Goal: Information Seeking & Learning: Learn about a topic

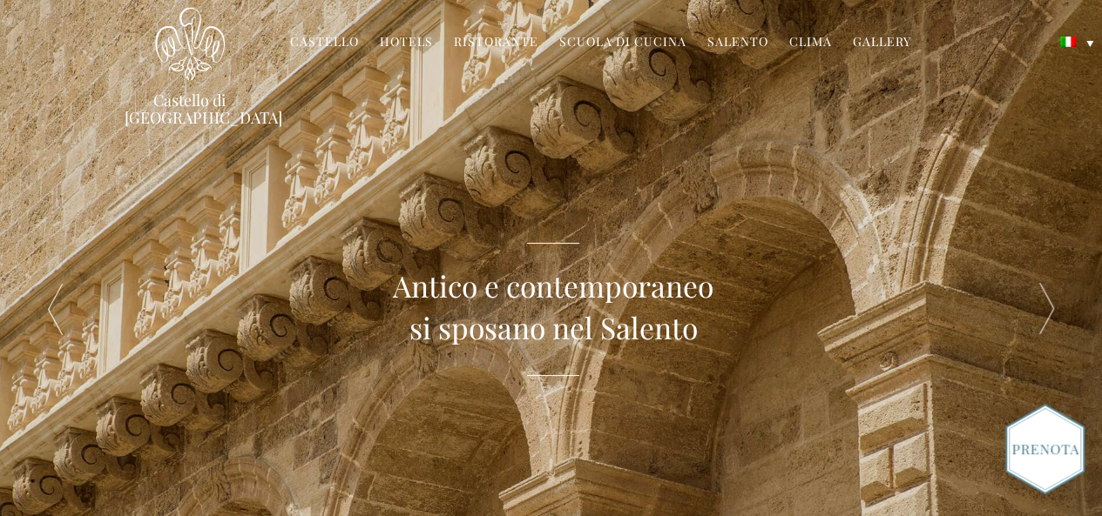
click at [241, 144] on div "Antico e contemporaneo si sposano nel Salento" at bounding box center [552, 309] width 771 height 618
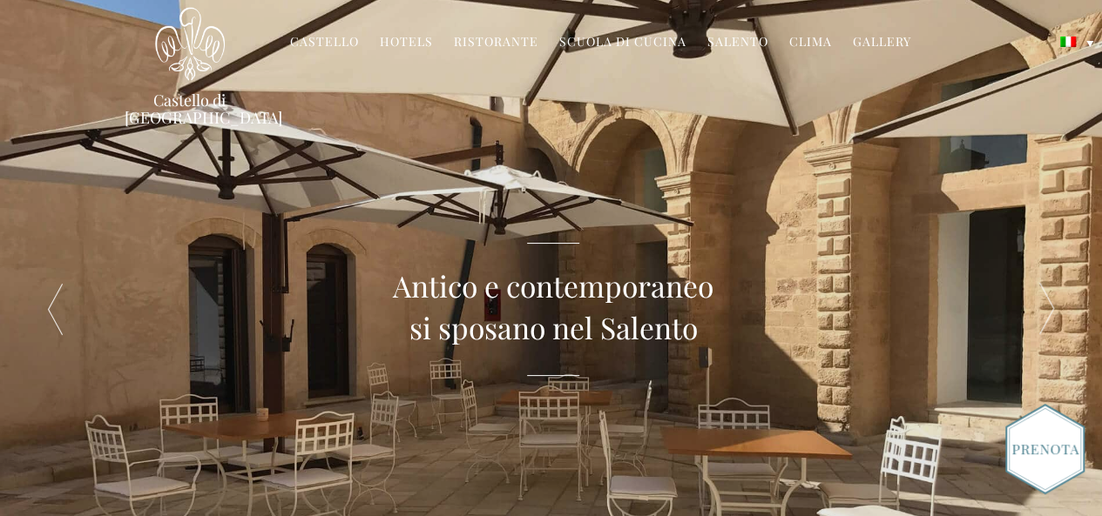
click at [872, 40] on link "Gallery" at bounding box center [881, 43] width 58 height 20
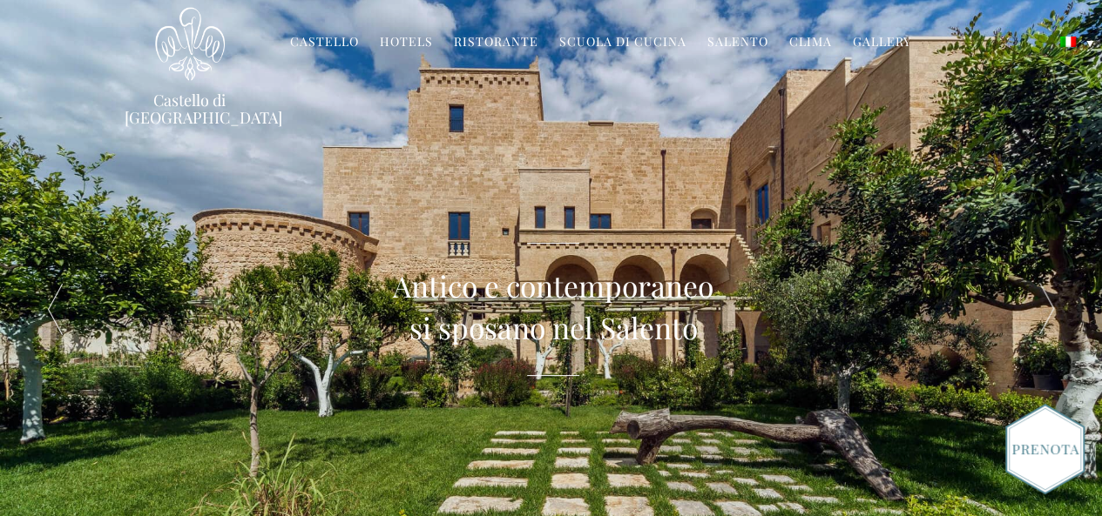
click at [496, 41] on link "Ristorante" at bounding box center [496, 43] width 84 height 20
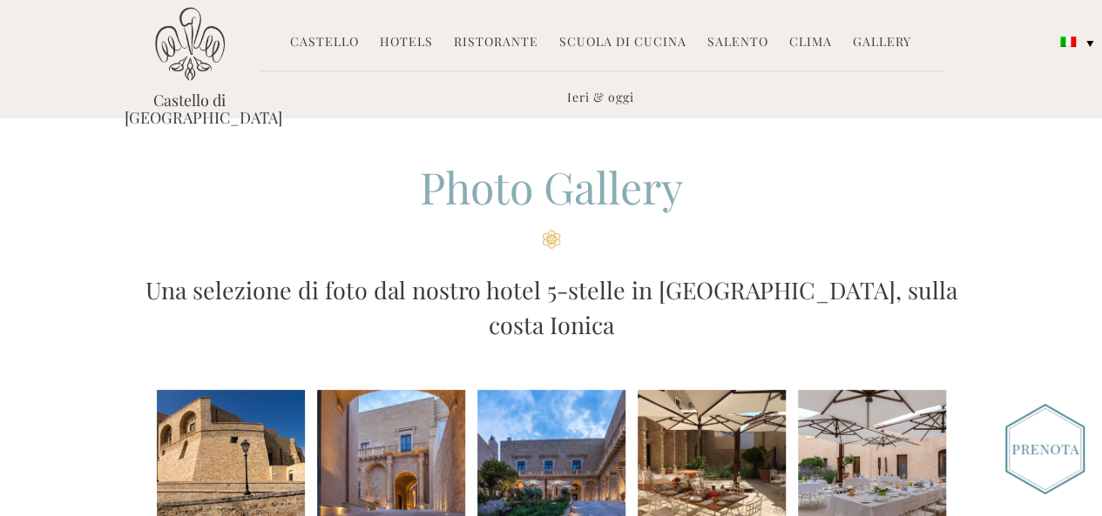
click at [397, 407] on li at bounding box center [391, 464] width 148 height 148
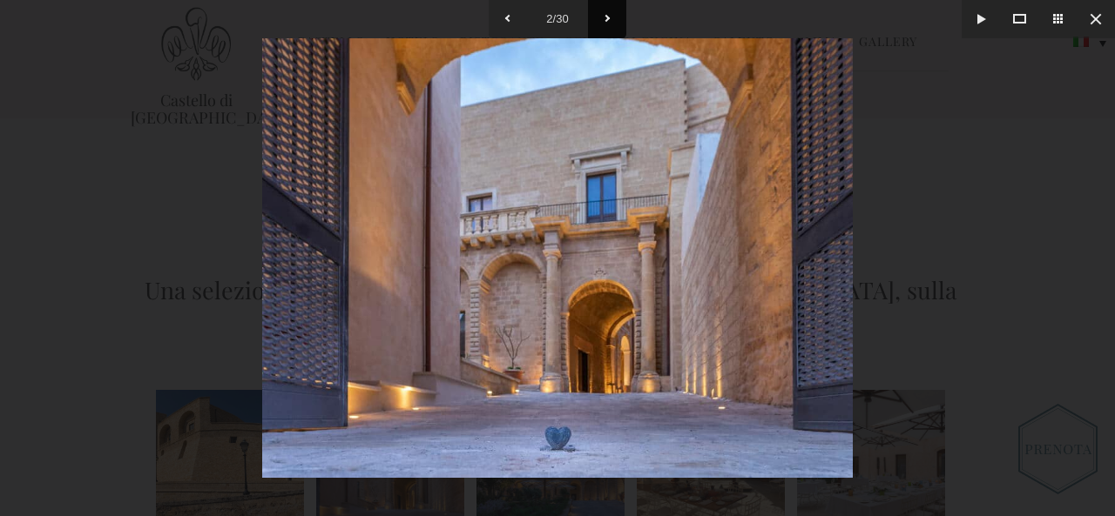
click at [601, 22] on button at bounding box center [607, 19] width 38 height 38
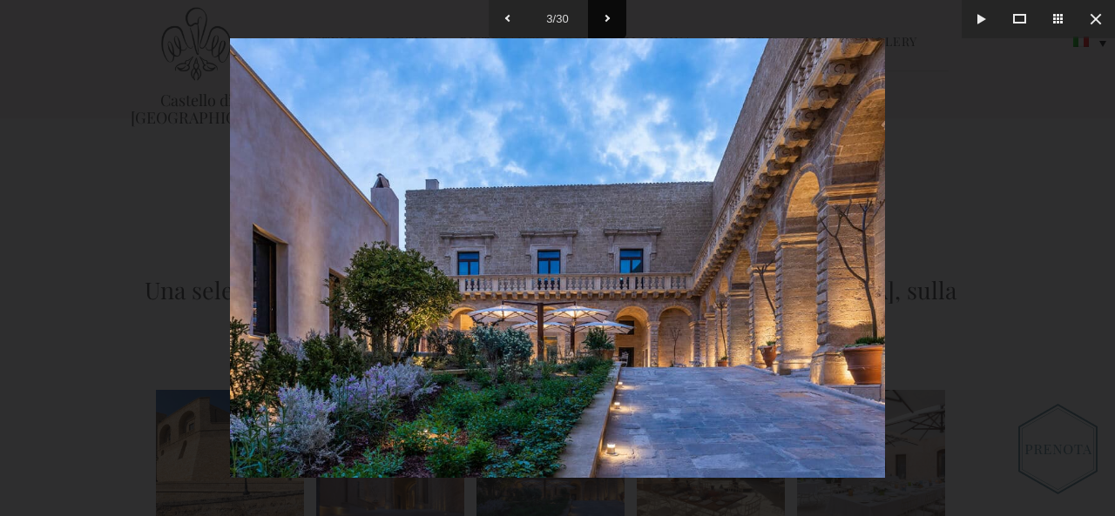
click at [601, 22] on button at bounding box center [607, 19] width 38 height 38
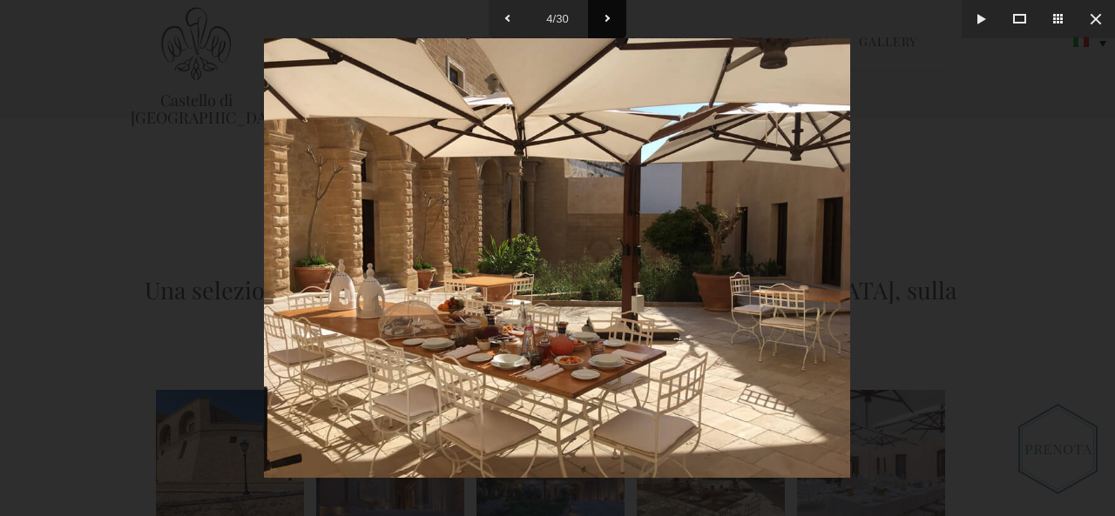
click at [601, 22] on button at bounding box center [607, 19] width 38 height 38
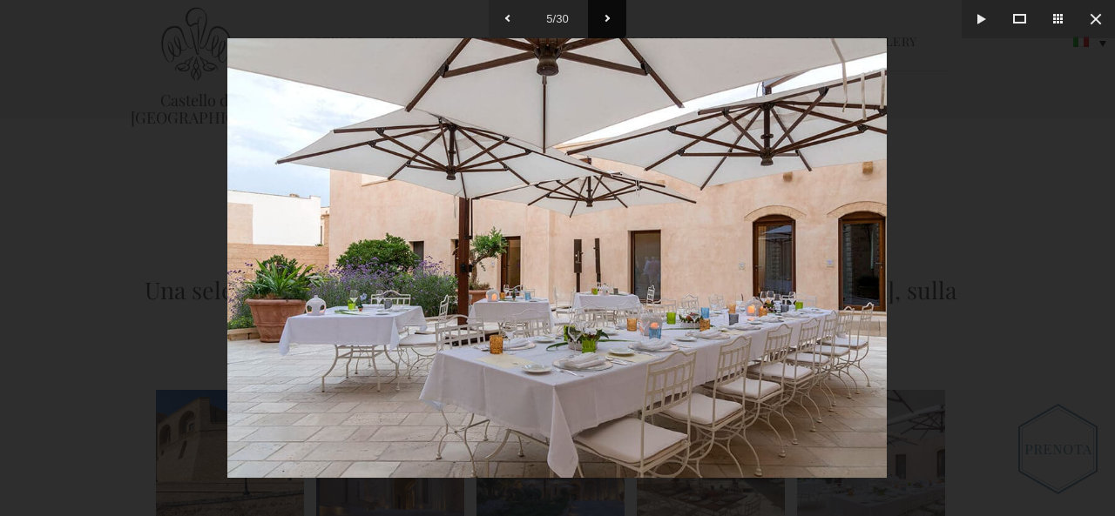
click at [601, 22] on button at bounding box center [607, 19] width 38 height 38
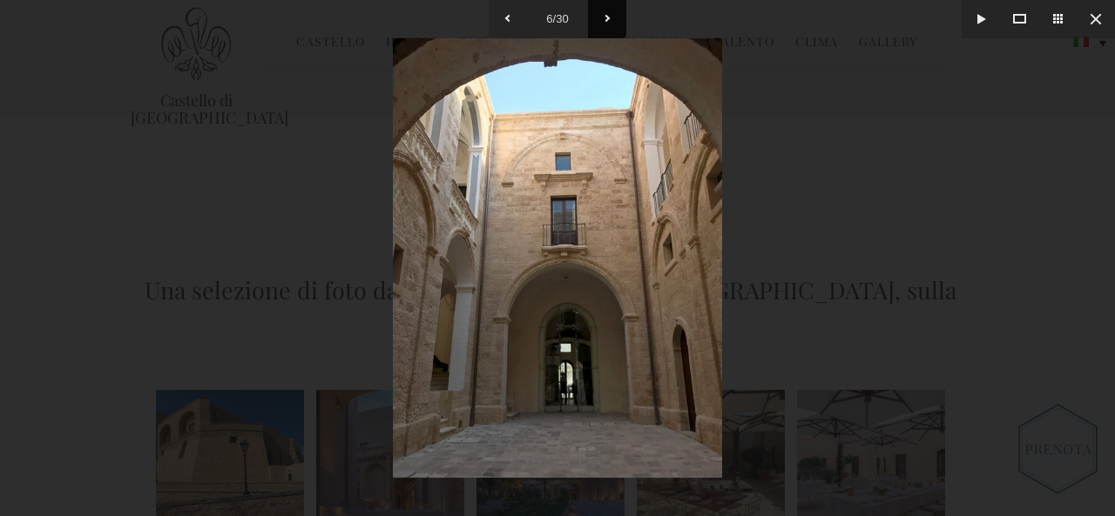
click at [601, 22] on button at bounding box center [607, 19] width 38 height 38
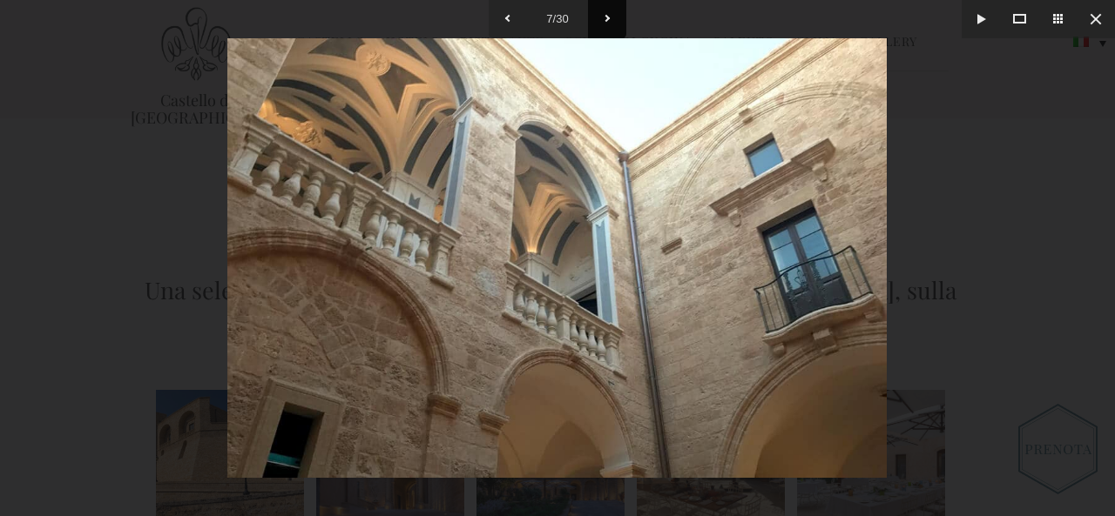
click at [603, 21] on button at bounding box center [607, 19] width 38 height 38
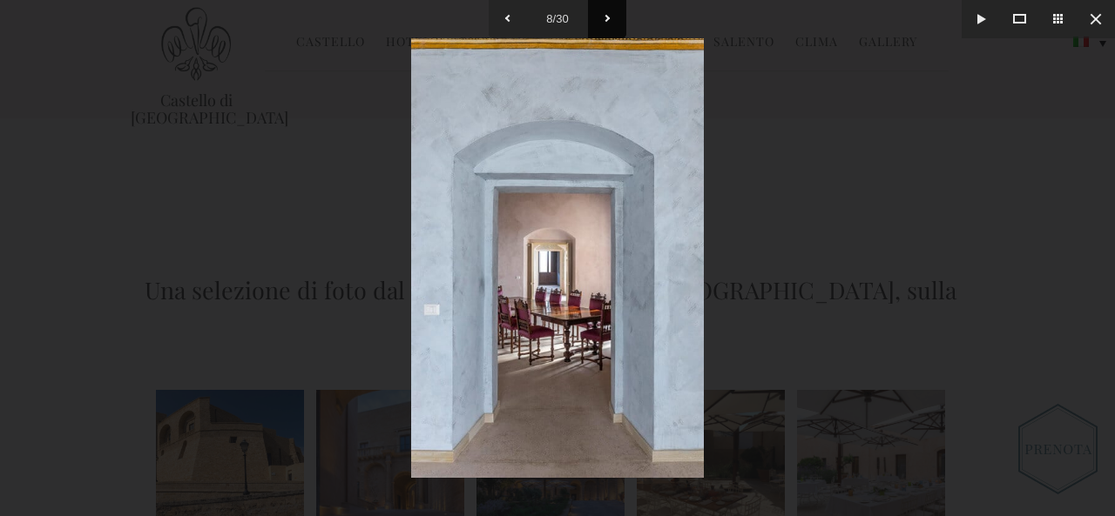
click at [603, 21] on button at bounding box center [607, 19] width 38 height 38
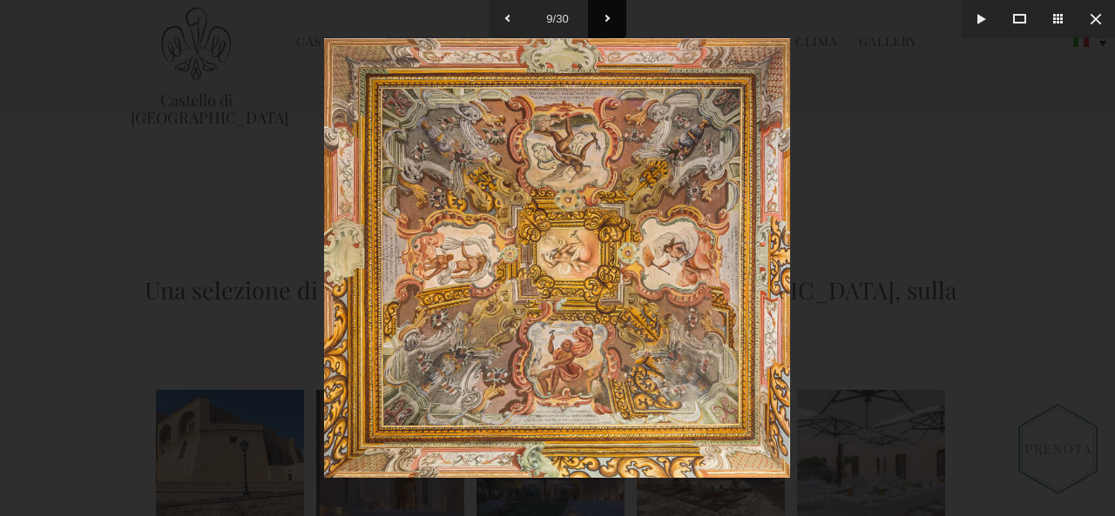
click at [603, 21] on button at bounding box center [607, 19] width 38 height 38
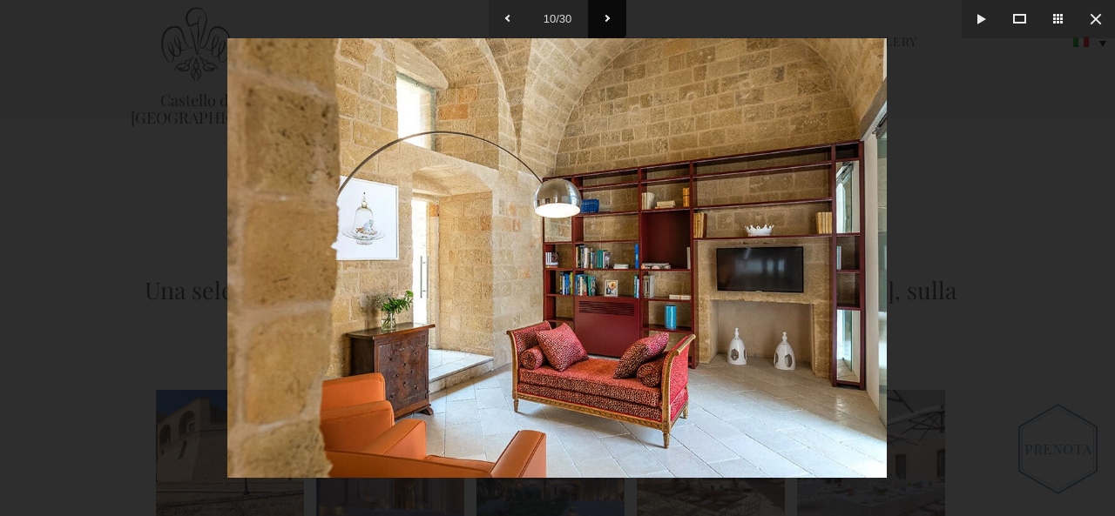
click at [603, 21] on button at bounding box center [607, 19] width 38 height 38
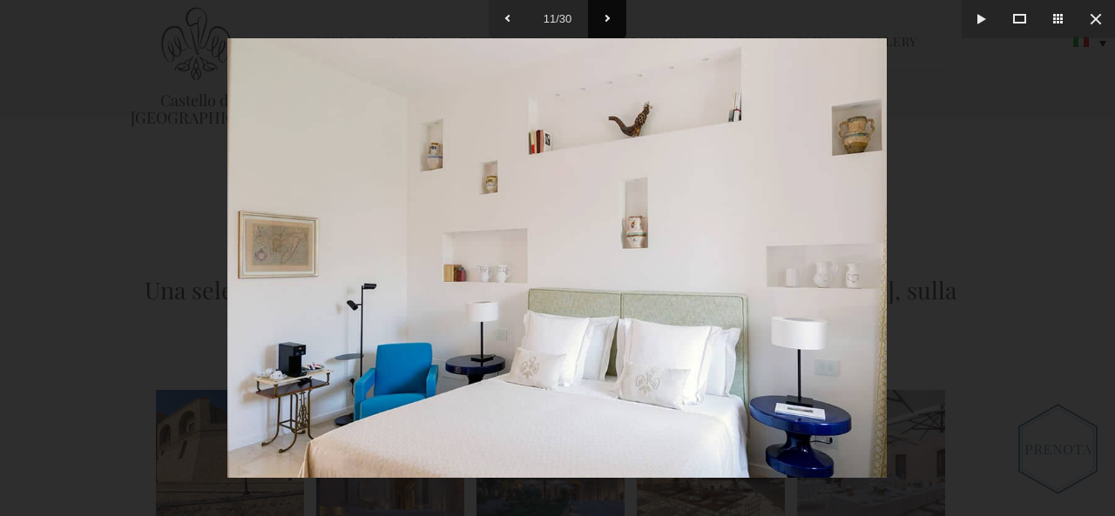
click at [603, 21] on button at bounding box center [607, 19] width 38 height 38
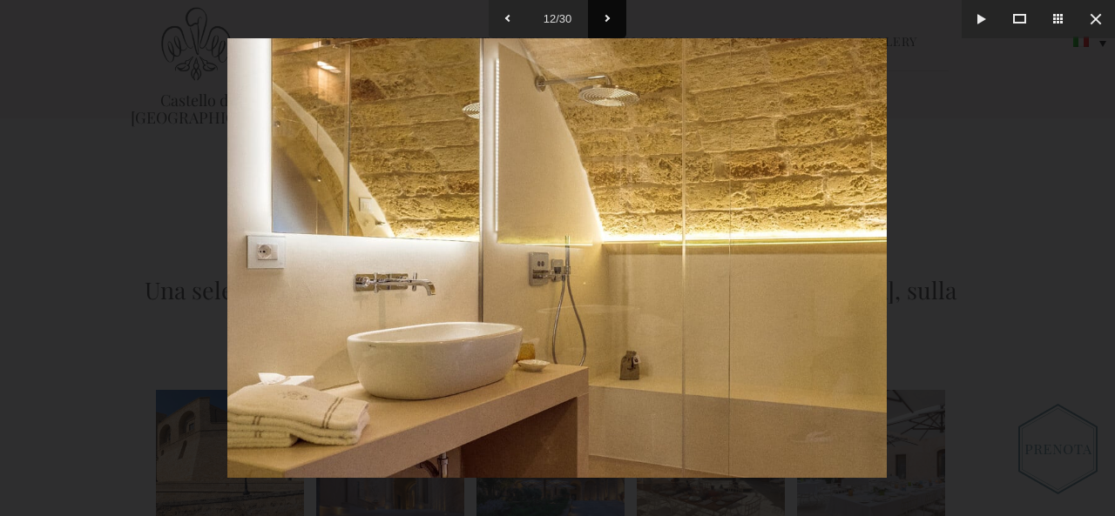
click at [603, 21] on button at bounding box center [607, 19] width 38 height 38
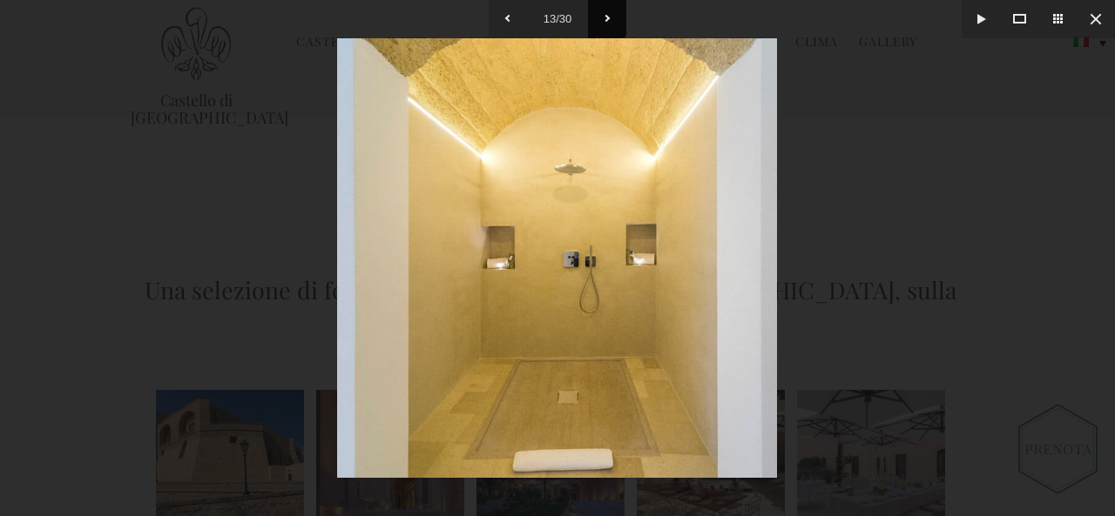
click at [603, 21] on button at bounding box center [607, 19] width 38 height 38
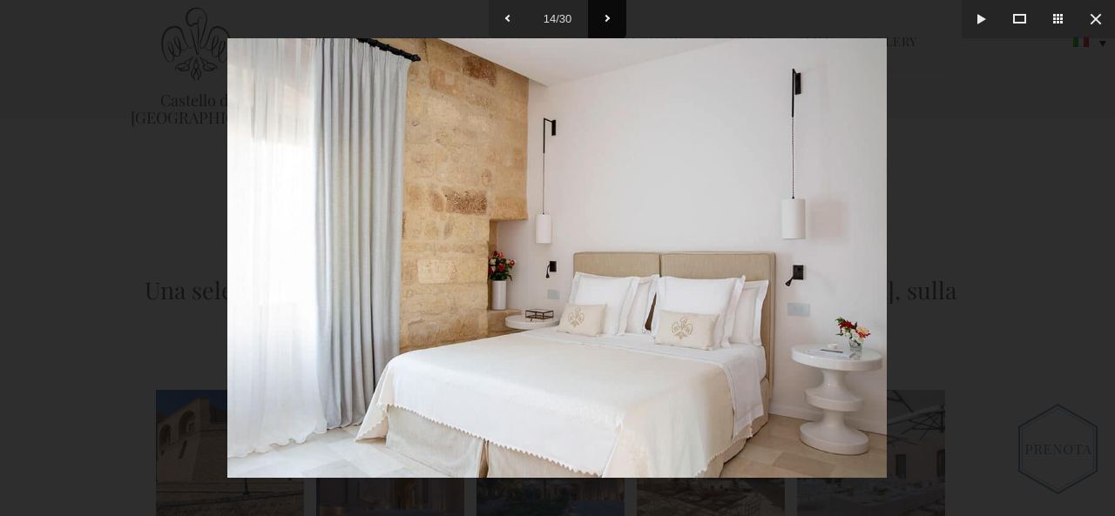
click at [603, 21] on button at bounding box center [607, 19] width 38 height 38
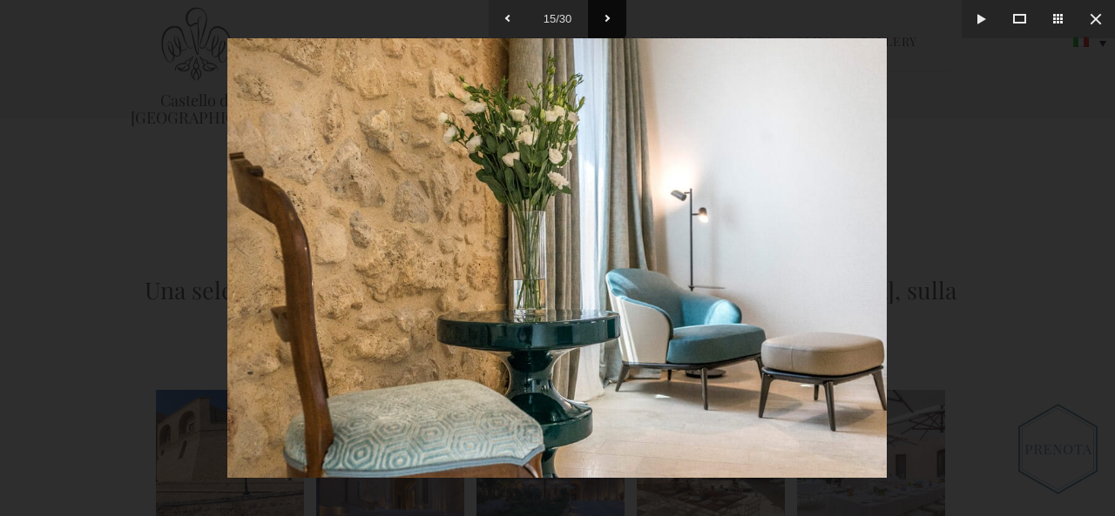
click at [603, 21] on button at bounding box center [607, 19] width 38 height 38
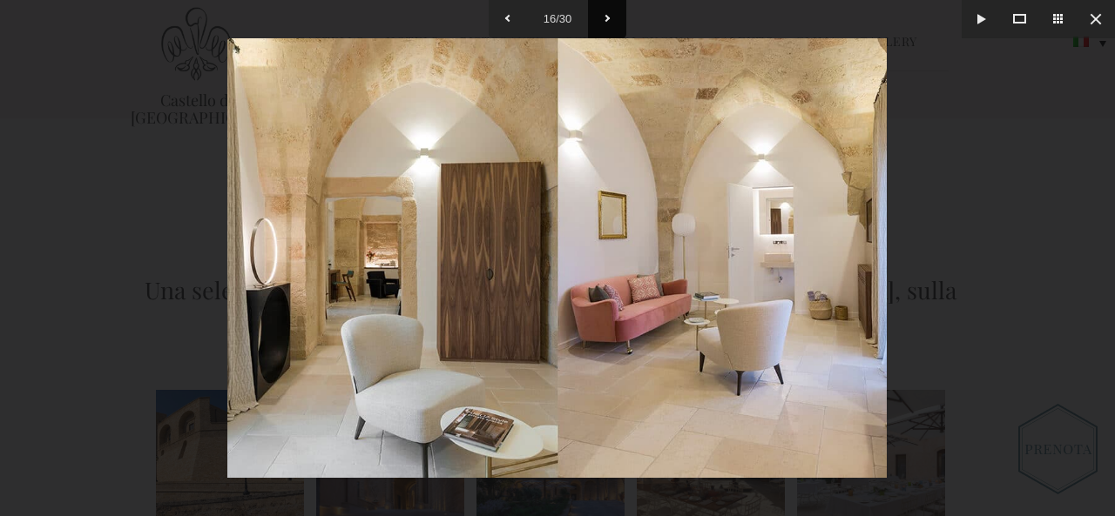
click at [603, 21] on button at bounding box center [607, 19] width 38 height 38
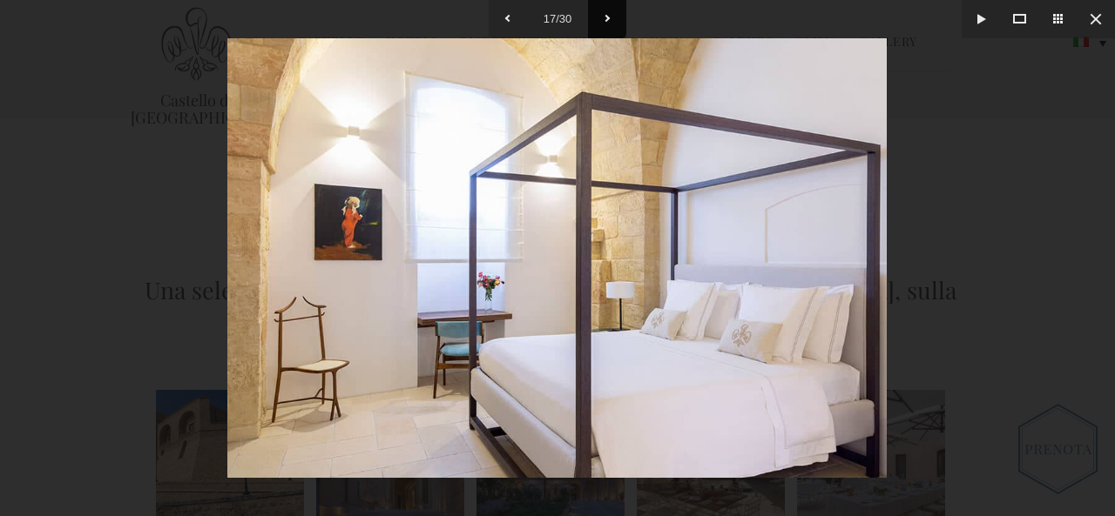
click at [603, 21] on button at bounding box center [607, 19] width 38 height 38
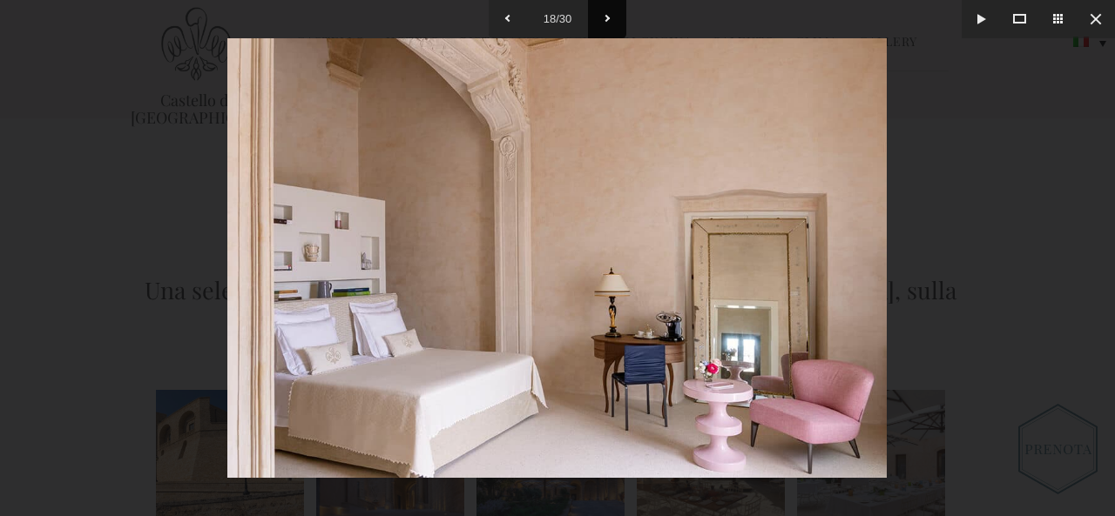
click at [603, 21] on button at bounding box center [607, 19] width 38 height 38
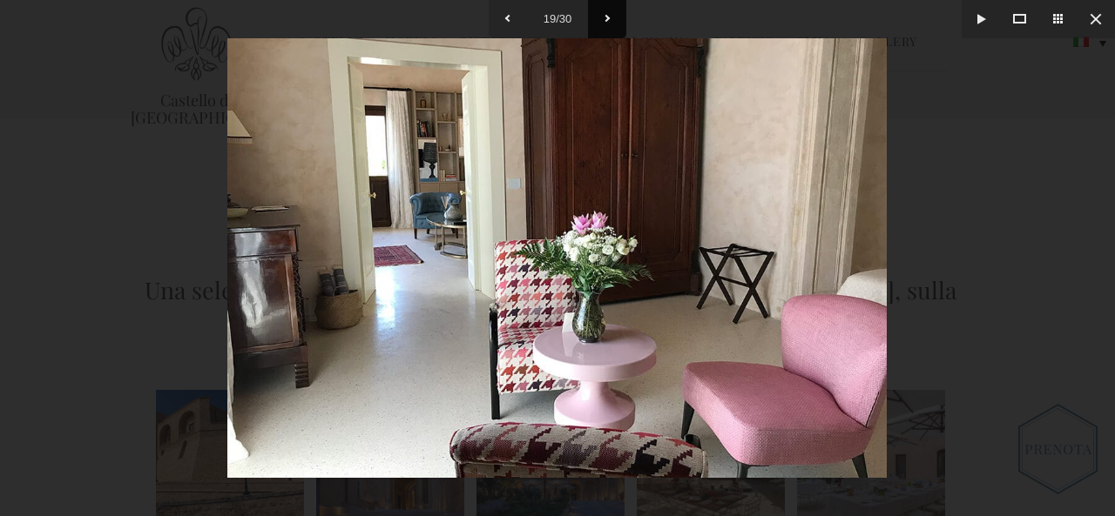
click at [603, 21] on button at bounding box center [607, 19] width 38 height 38
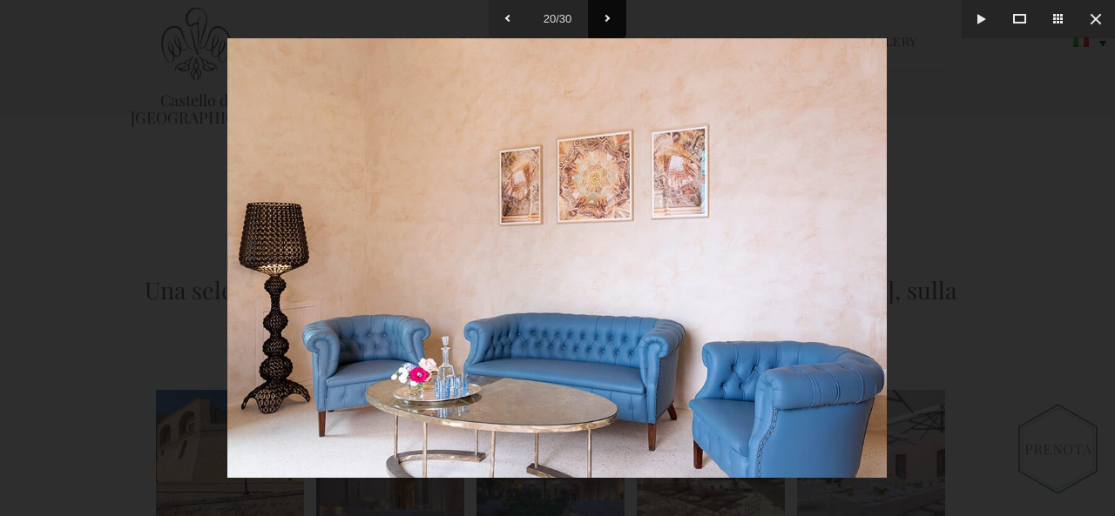
click at [603, 21] on button at bounding box center [607, 19] width 38 height 38
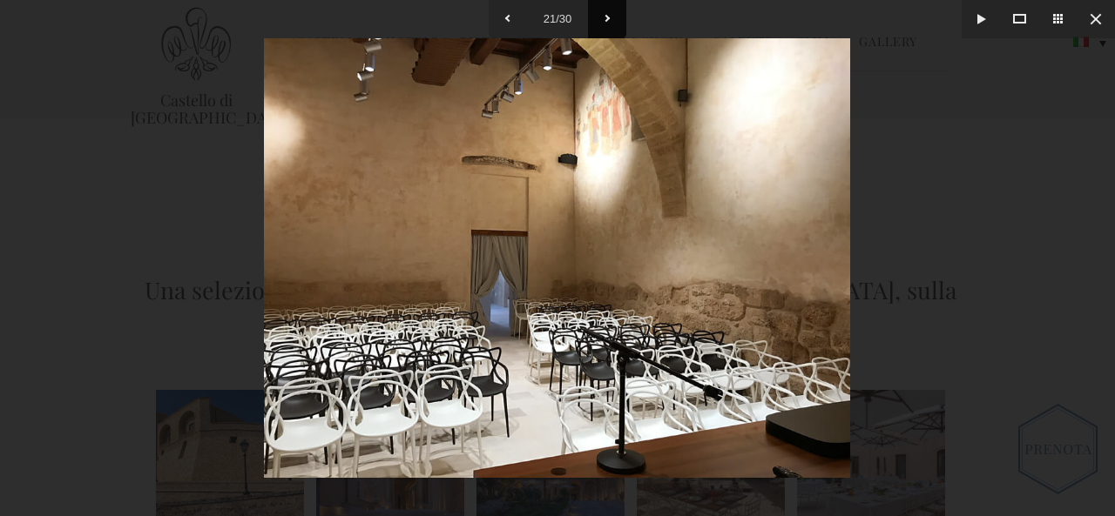
click at [603, 21] on button at bounding box center [607, 19] width 38 height 38
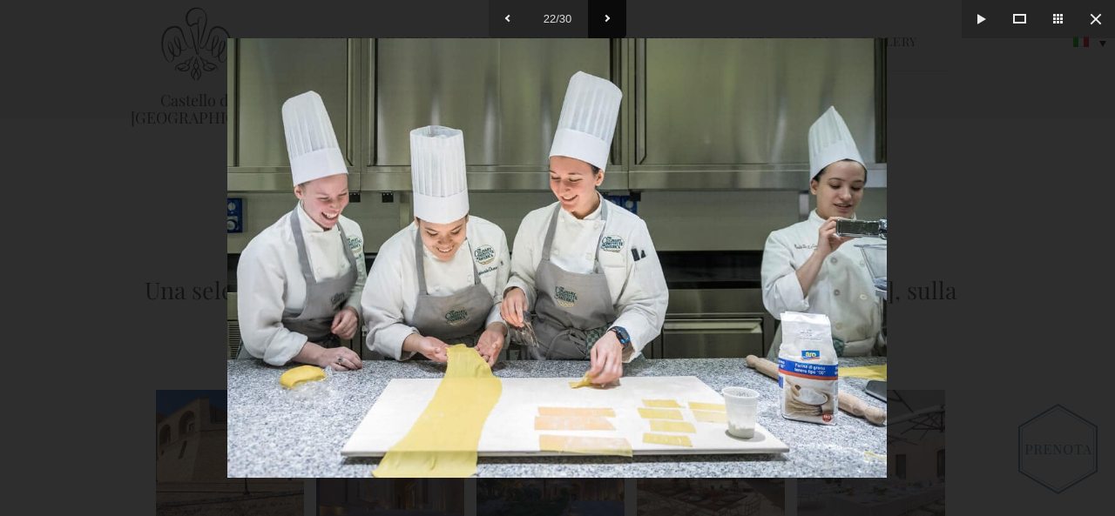
click at [603, 21] on button at bounding box center [607, 19] width 38 height 38
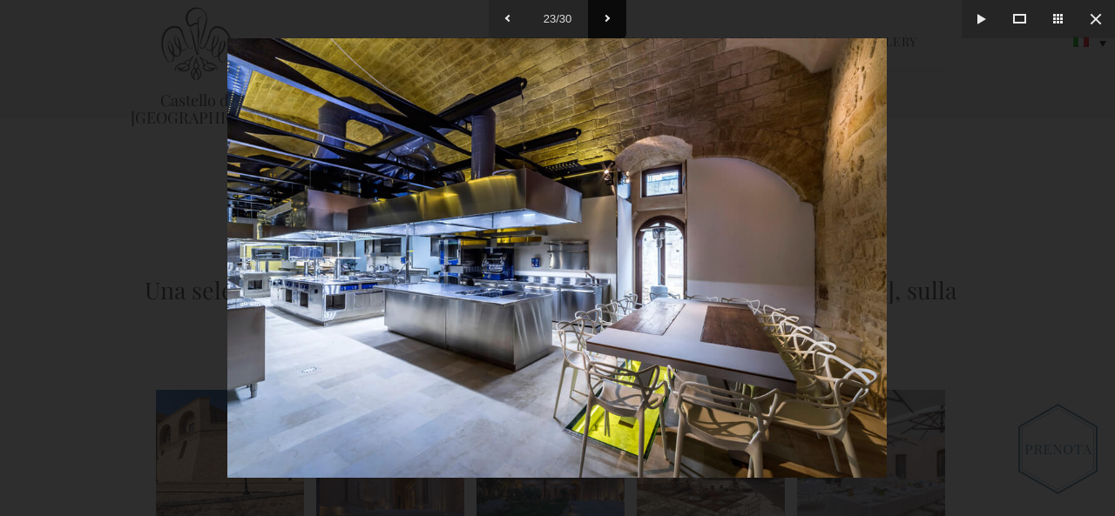
click at [603, 21] on button at bounding box center [607, 19] width 38 height 38
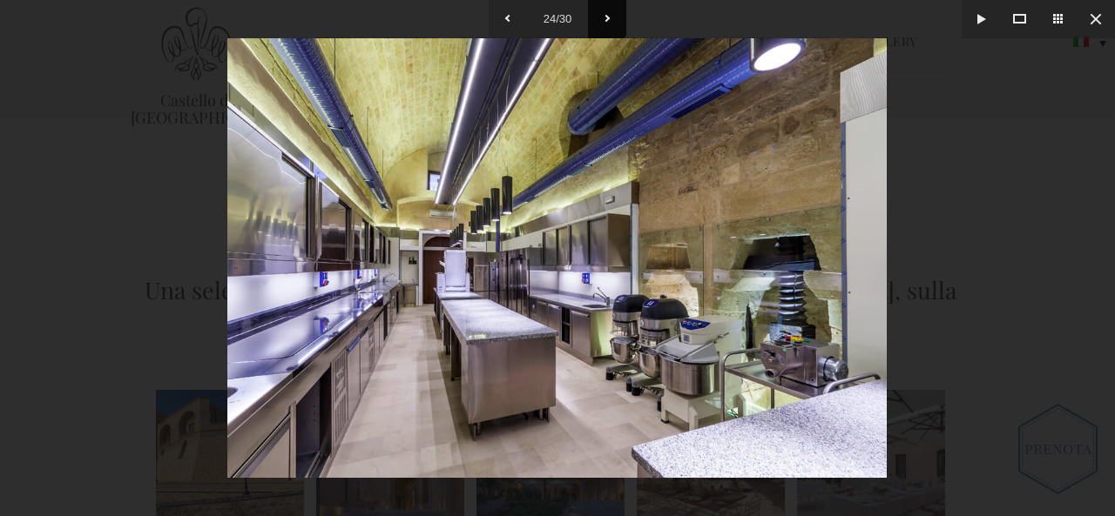
click at [603, 21] on button at bounding box center [607, 19] width 38 height 38
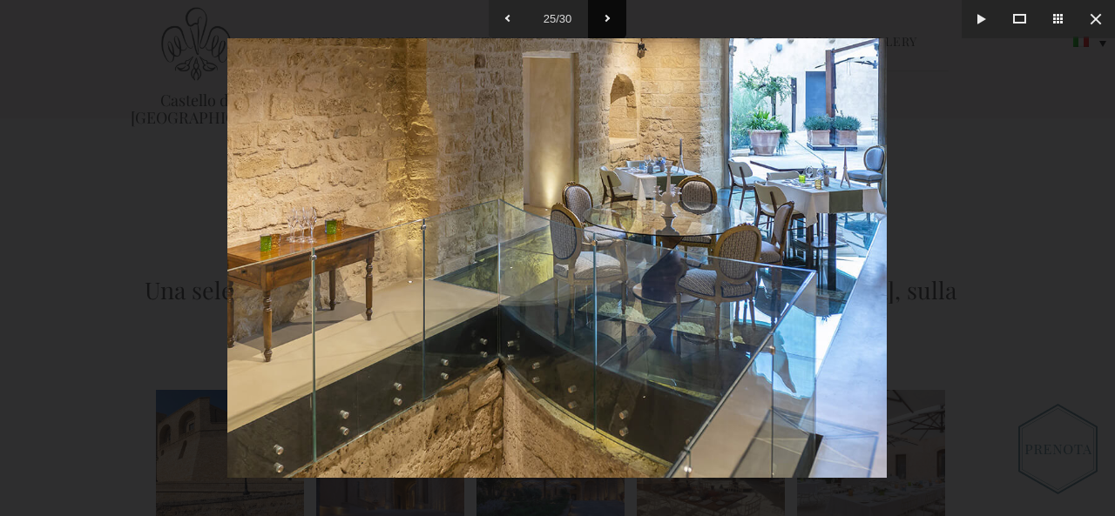
click at [603, 21] on button at bounding box center [607, 19] width 38 height 38
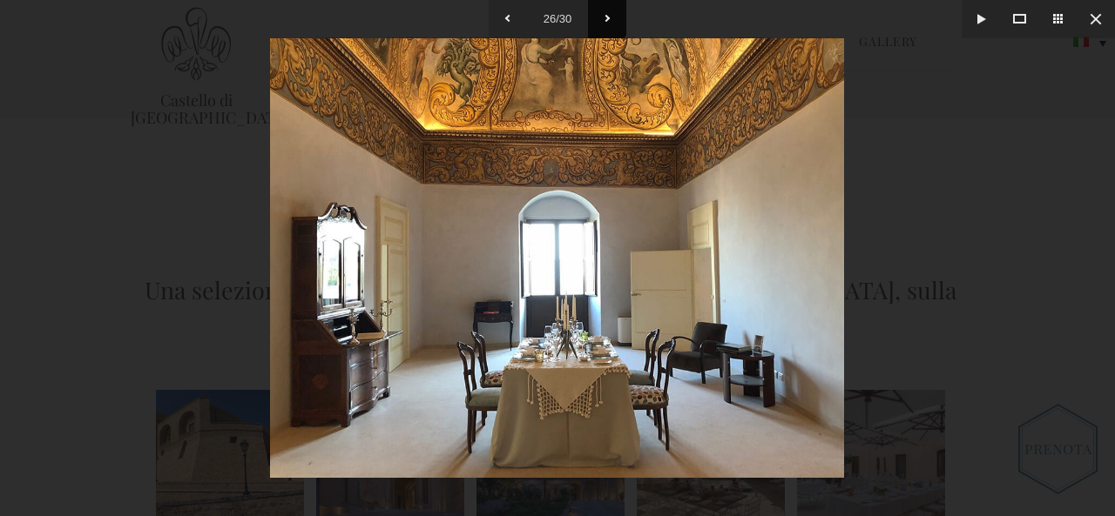
click at [603, 21] on button at bounding box center [607, 19] width 38 height 38
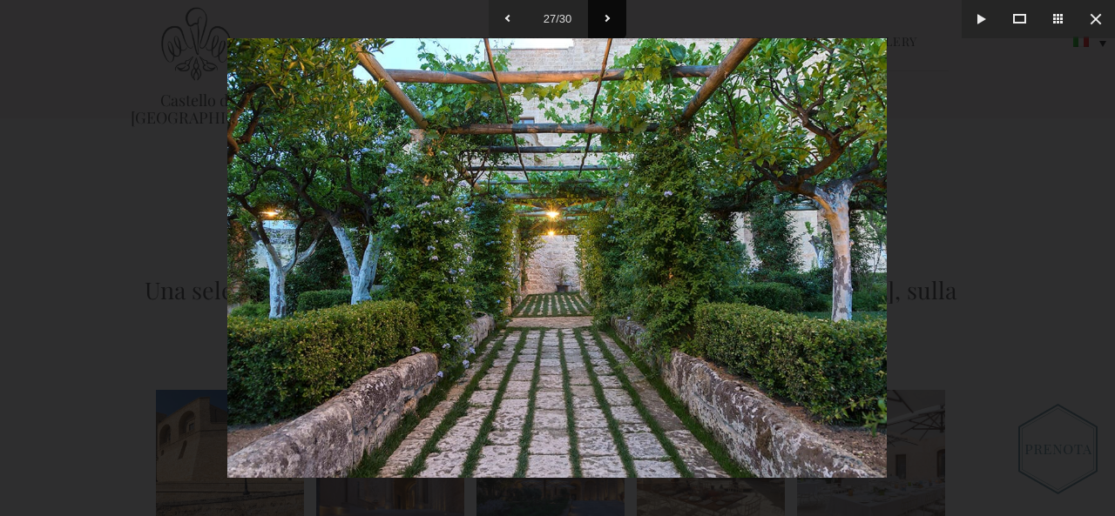
click at [603, 21] on button at bounding box center [607, 19] width 38 height 38
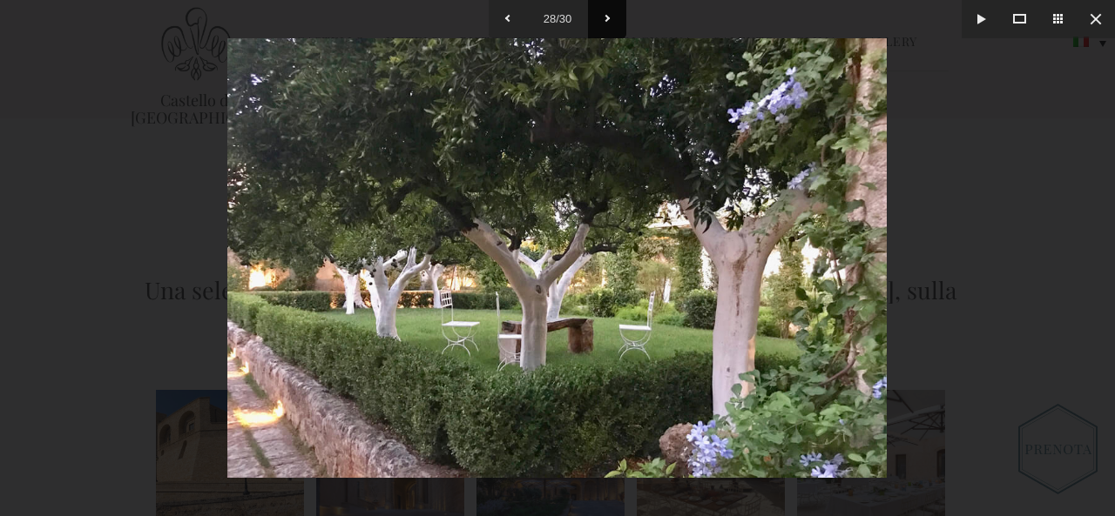
click at [603, 21] on button at bounding box center [607, 19] width 38 height 38
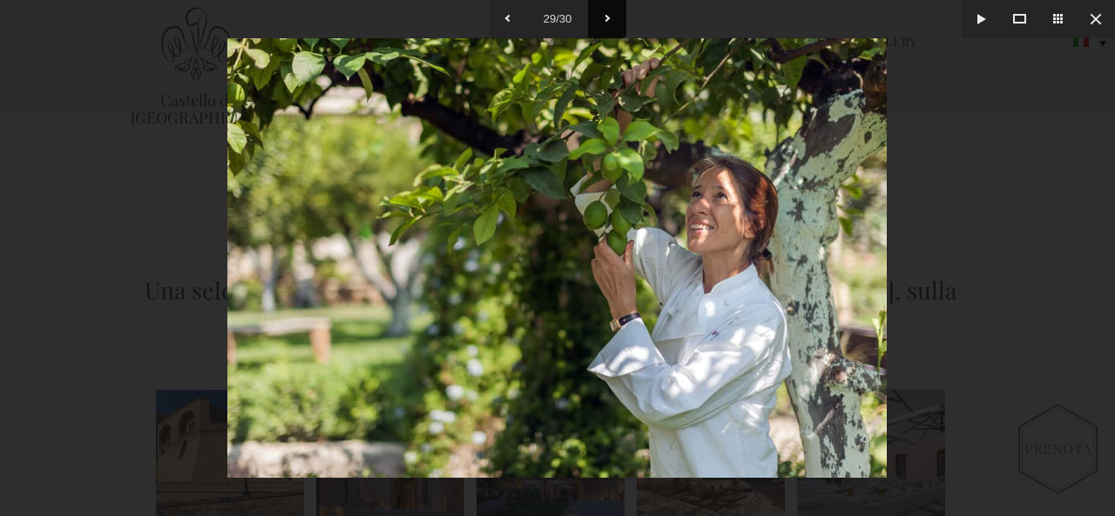
click at [603, 21] on button at bounding box center [607, 19] width 38 height 38
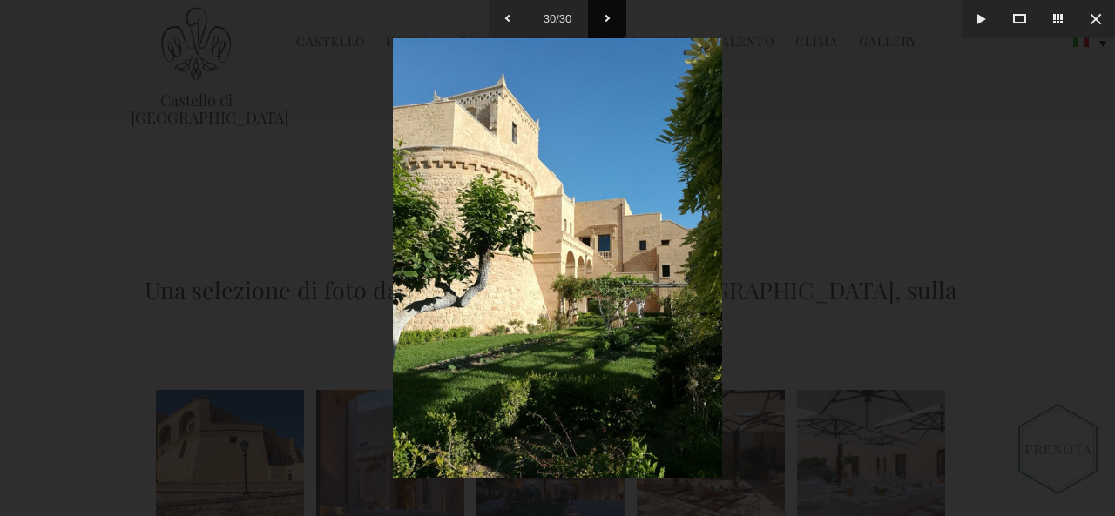
click at [603, 21] on button at bounding box center [607, 19] width 38 height 38
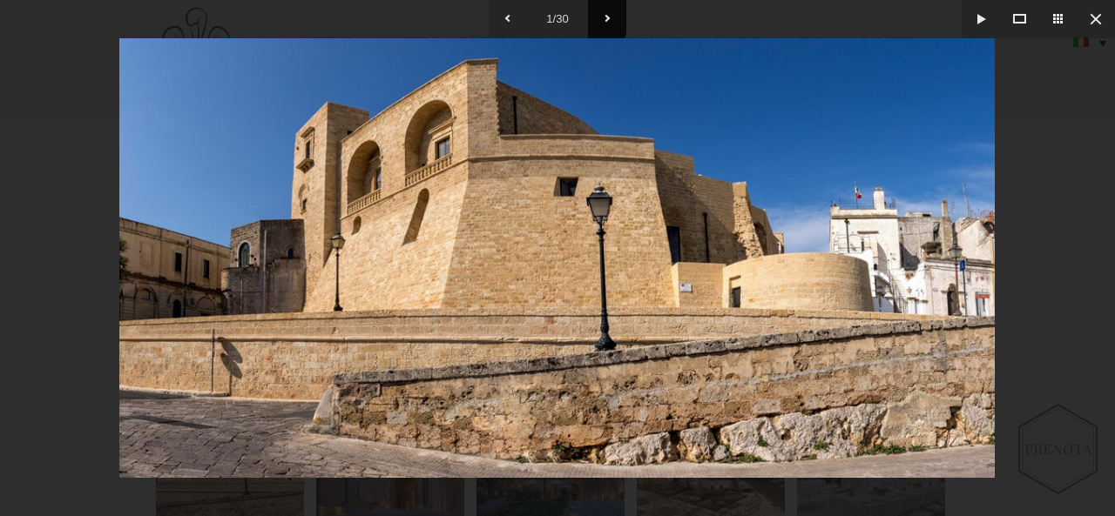
click at [603, 21] on button at bounding box center [607, 19] width 38 height 38
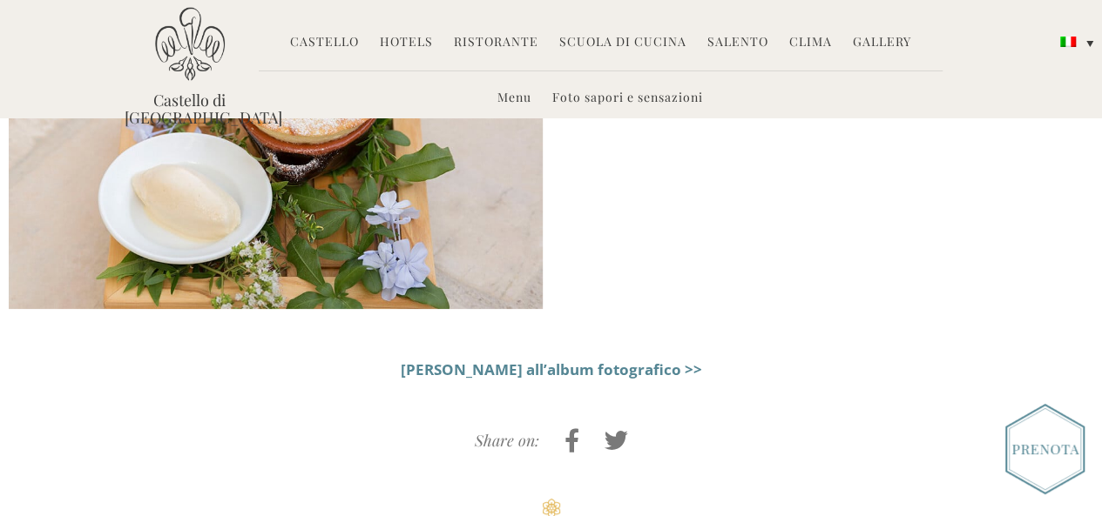
scroll to position [2460, 0]
click at [513, 100] on link "Menu" at bounding box center [514, 99] width 34 height 20
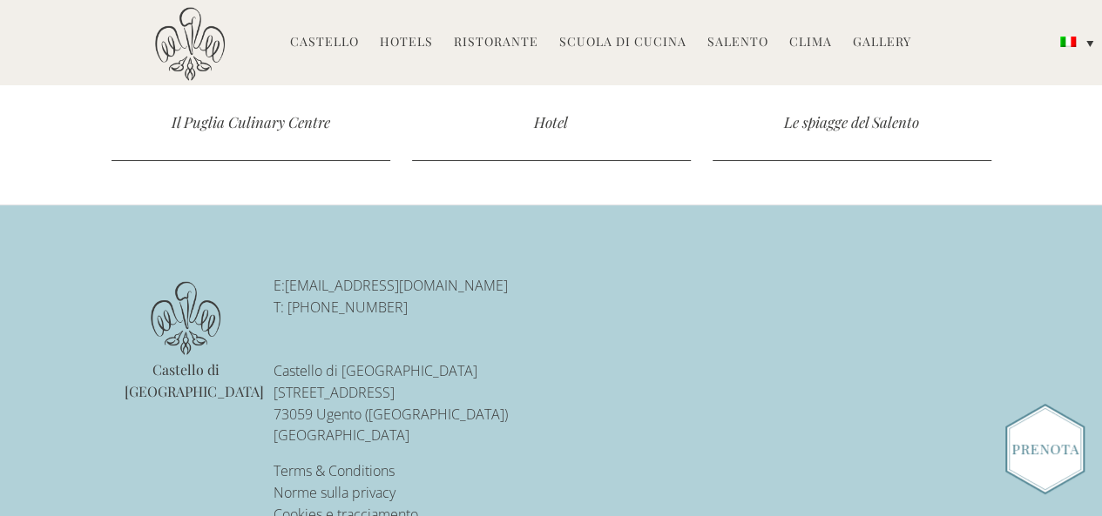
scroll to position [3163, 0]
click at [318, 46] on link "Castello" at bounding box center [324, 43] width 69 height 20
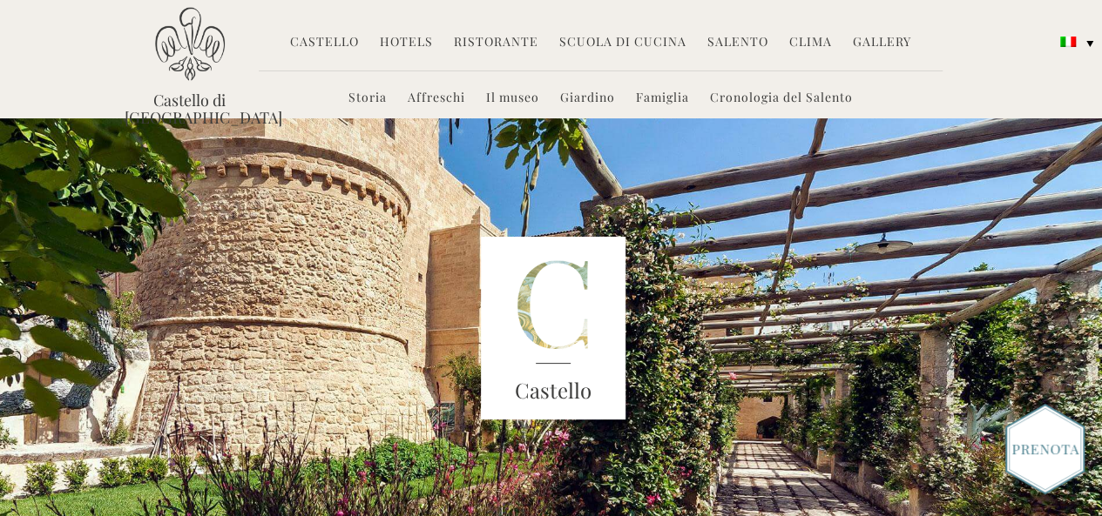
click at [1006, 69] on header "Castello di [GEOGRAPHIC_DATA] MENU Castello Storia Affreschi Il museo Giardino …" at bounding box center [551, 59] width 1102 height 118
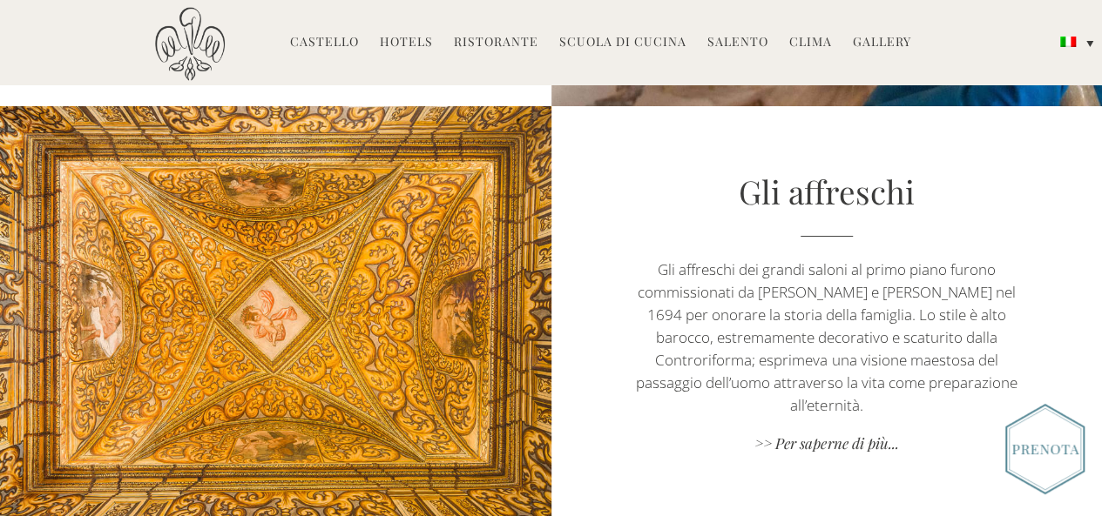
scroll to position [1517, 0]
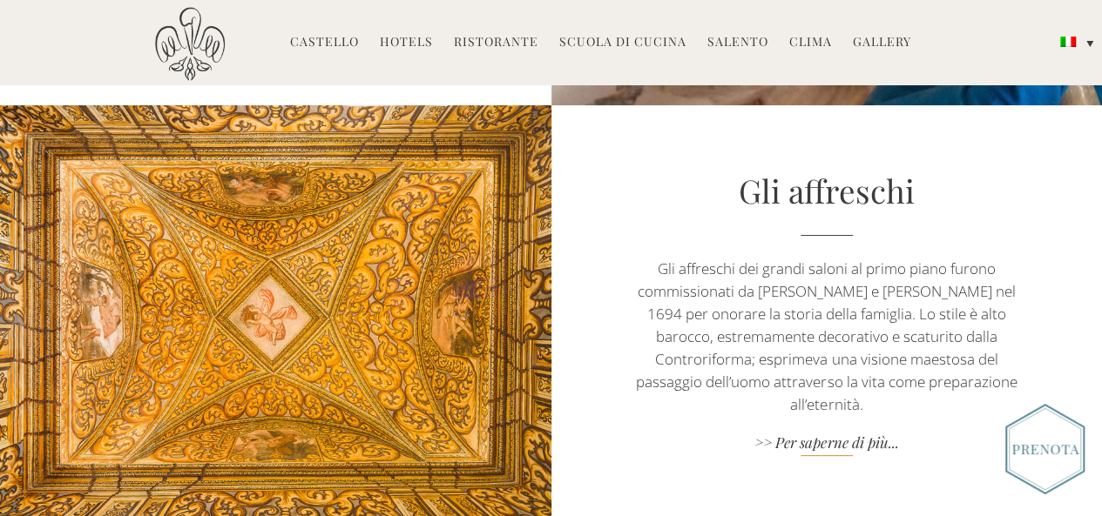
click at [827, 433] on link ">> Per saperne di più..." at bounding box center [826, 445] width 386 height 24
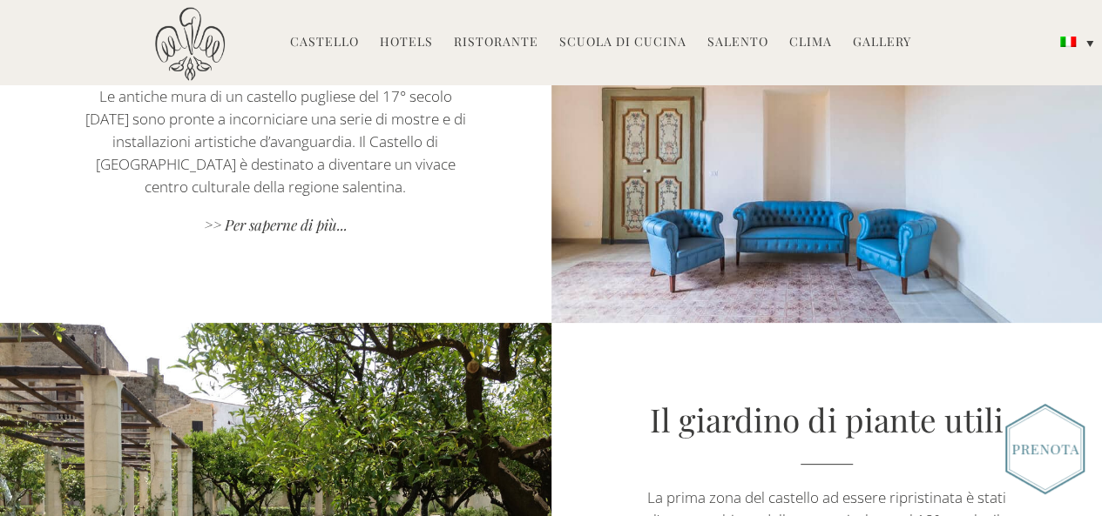
scroll to position [2126, 0]
click at [256, 226] on link ">> Per saperne di più..." at bounding box center [276, 226] width 386 height 24
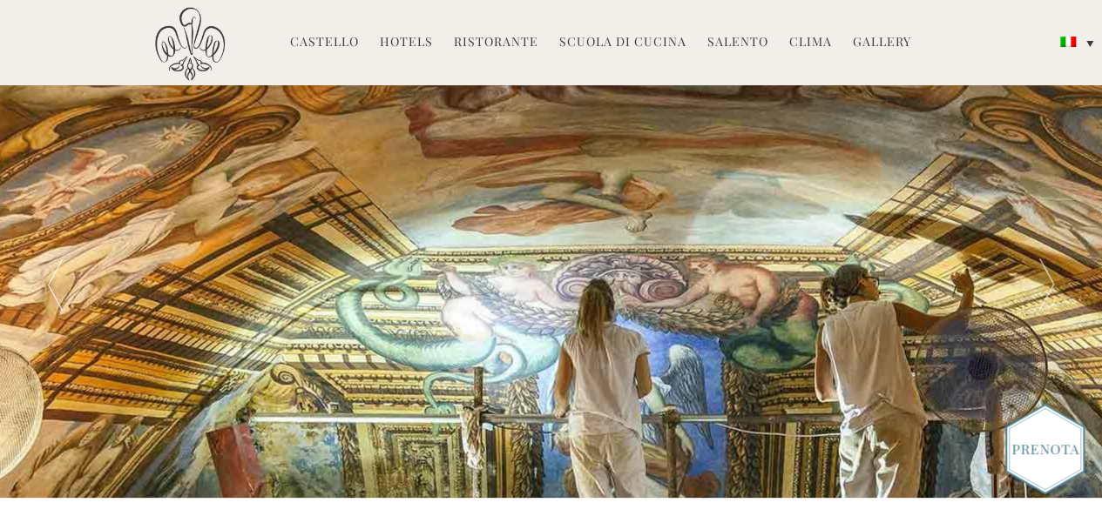
scroll to position [782, 0]
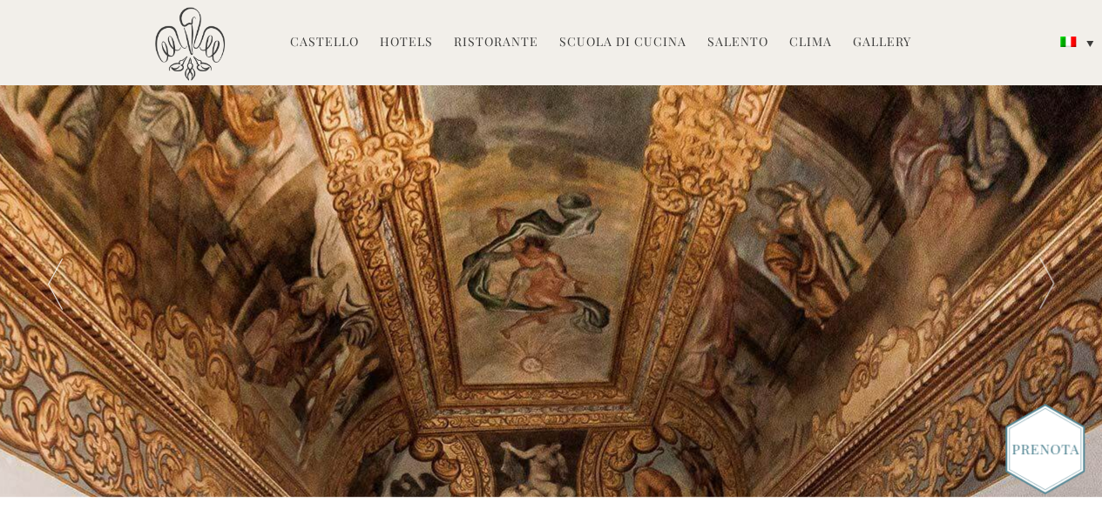
drag, startPoint x: 0, startPoint y: 0, endPoint x: 761, endPoint y: 320, distance: 825.8
click at [761, 320] on div at bounding box center [551, 284] width 1102 height 427
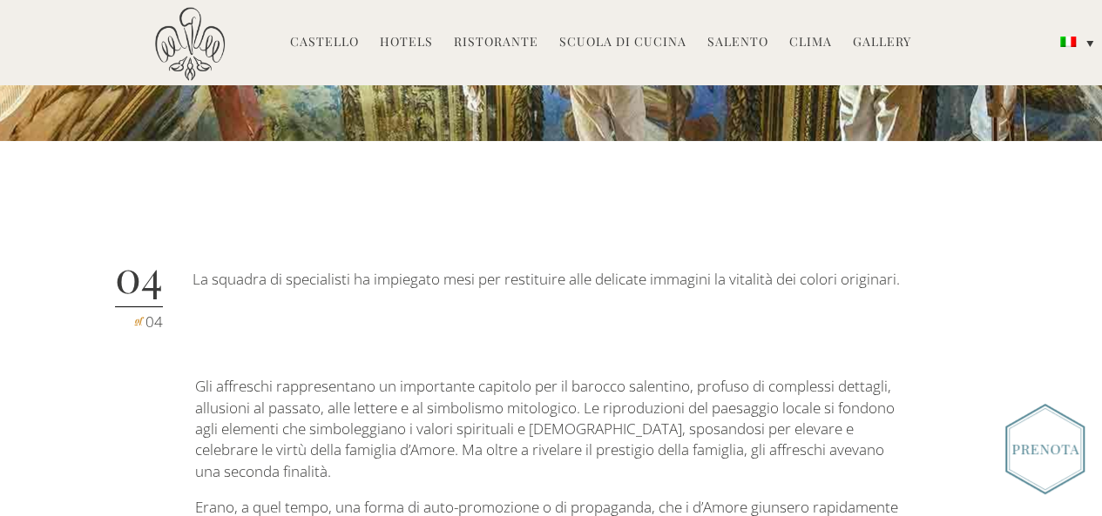
scroll to position [1139, 0]
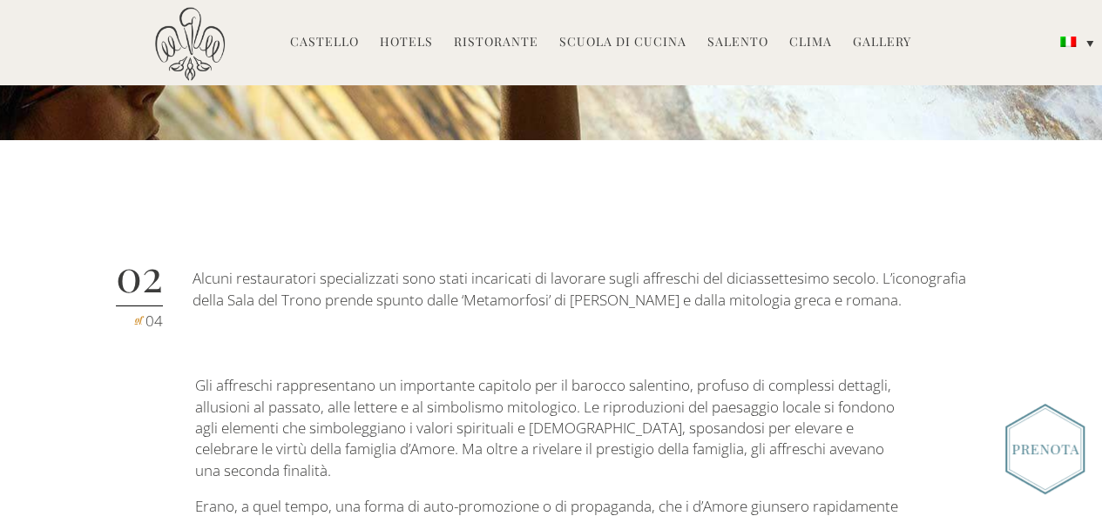
click at [761, 320] on div "02 of 04 Alcuni restauratori specializzati sono stati incaricati di lavorare su…" at bounding box center [551, 297] width 881 height 122
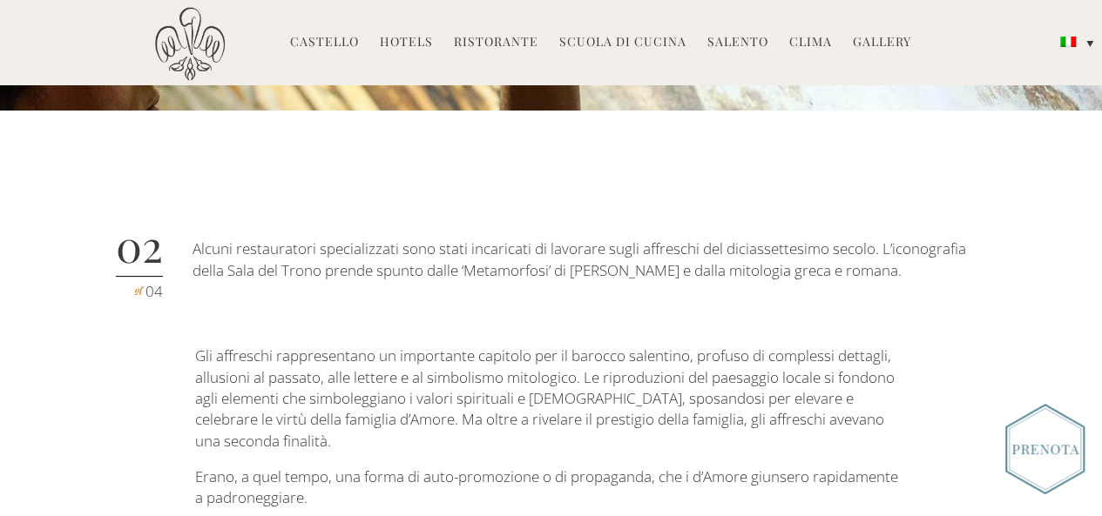
scroll to position [1169, 0]
click at [761, 320] on div "Gli affreschi Il barocco salentino Il sedicesimo e il diciassettesimo secolo fu…" at bounding box center [551, 362] width 1102 height 3062
click at [552, 278] on div "02 of 04 Alcuni restauratori specializzati sono stati incaricati di lavorare su…" at bounding box center [551, 266] width 881 height 122
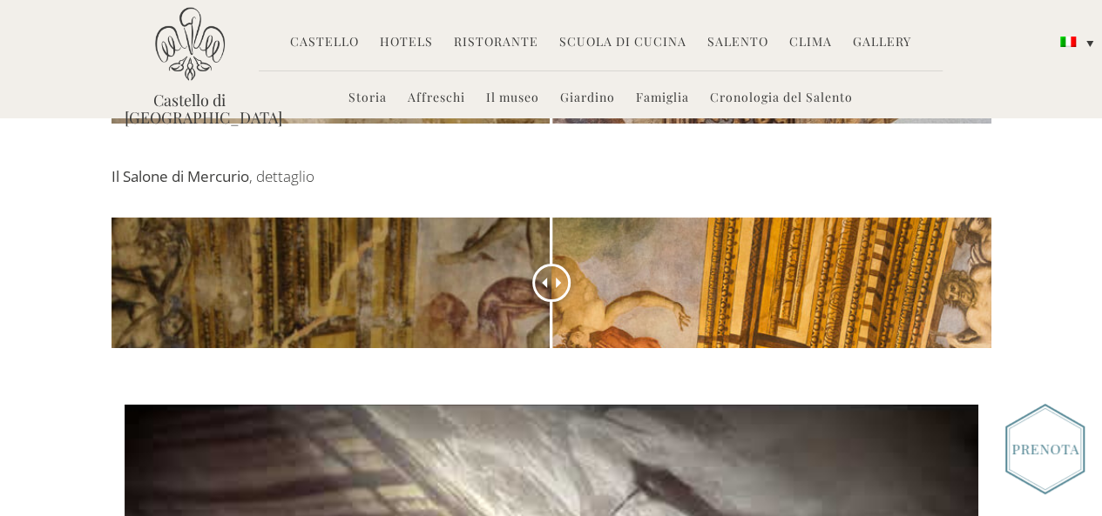
scroll to position [2081, 0]
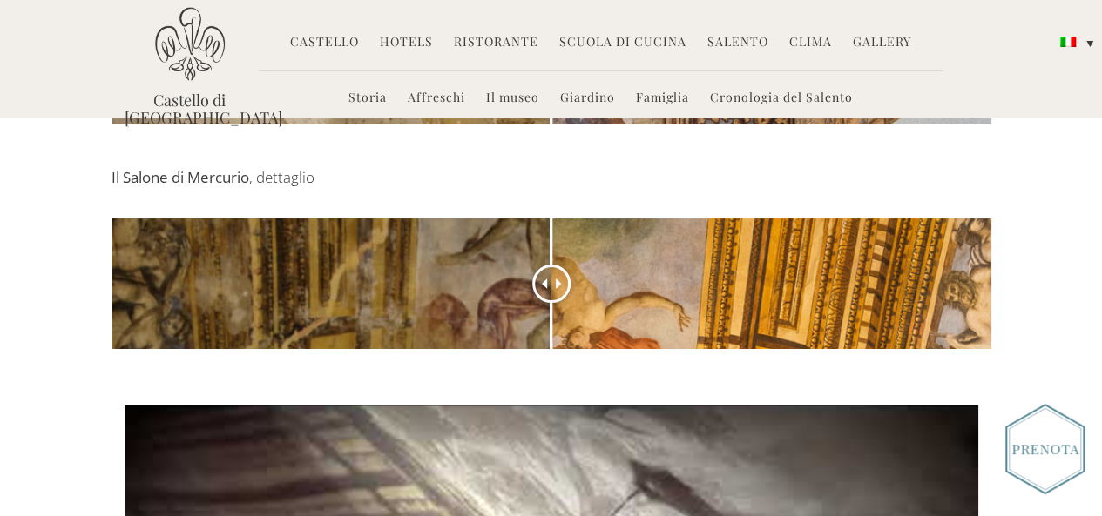
click at [552, 265] on div at bounding box center [551, 284] width 38 height 38
click at [560, 279] on span at bounding box center [561, 284] width 10 height 10
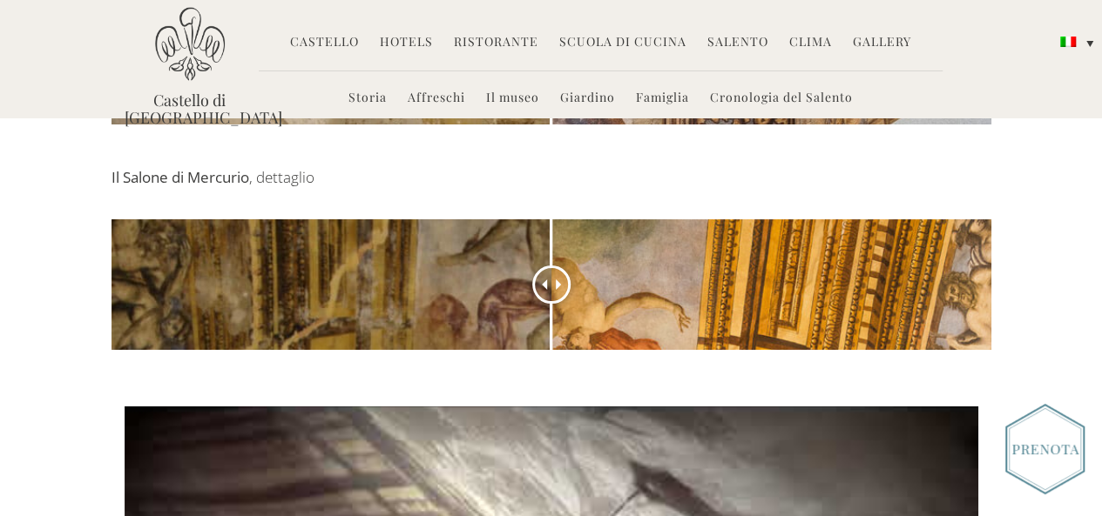
click at [560, 280] on span at bounding box center [561, 285] width 10 height 10
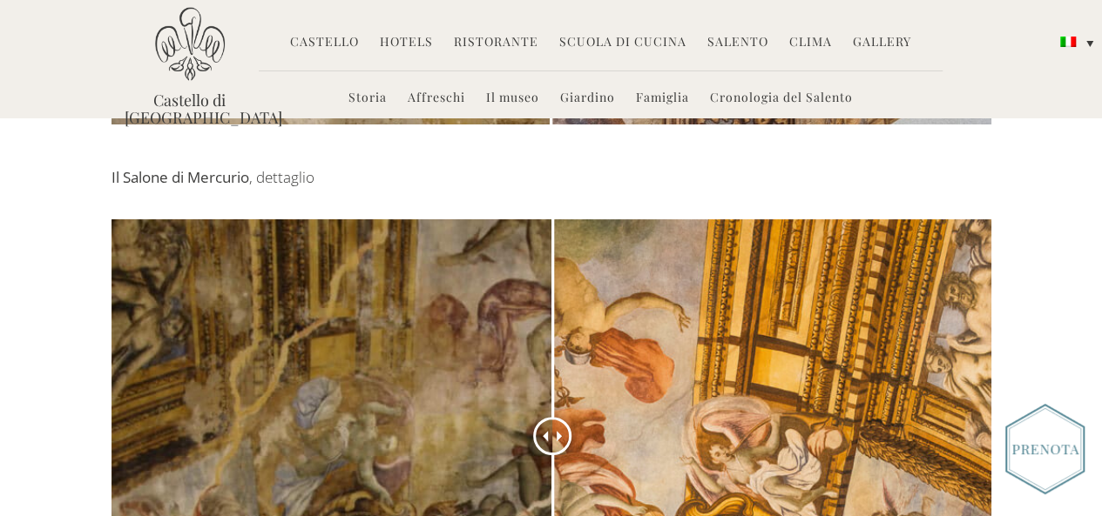
drag, startPoint x: 560, startPoint y: 239, endPoint x: 552, endPoint y: 321, distance: 82.2
click at [552, 417] on div at bounding box center [552, 436] width 38 height 38
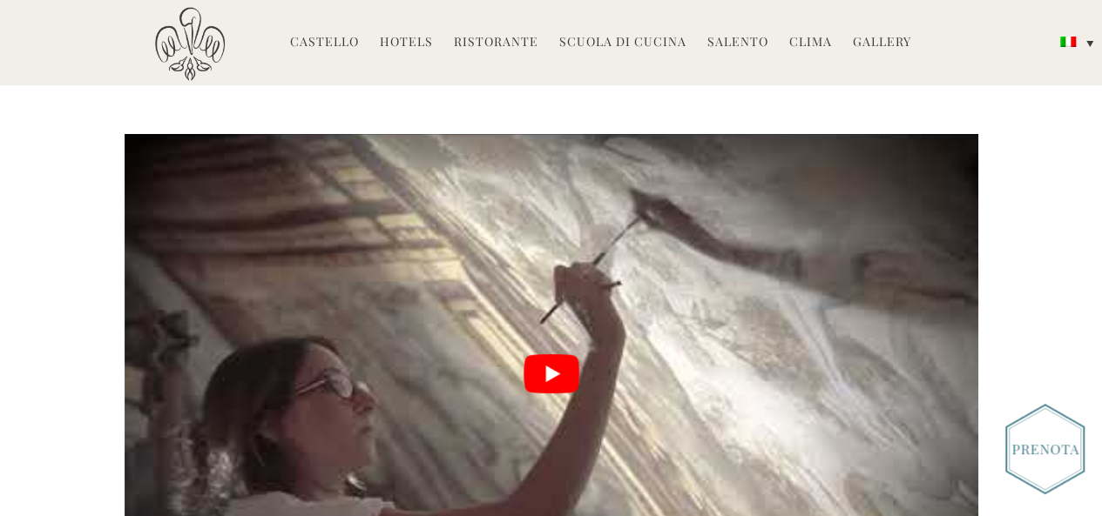
scroll to position [2736, 0]
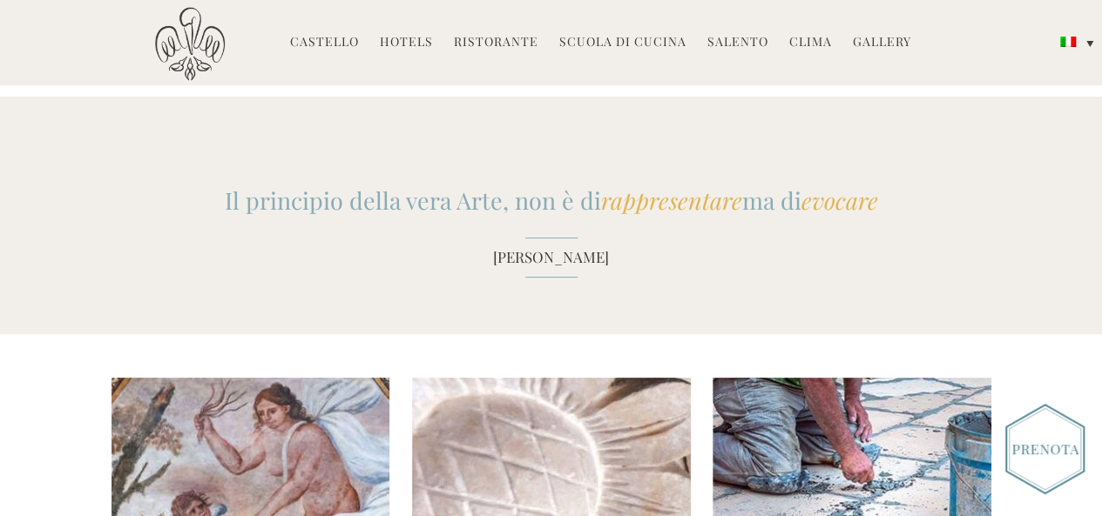
scroll to position [1715, 0]
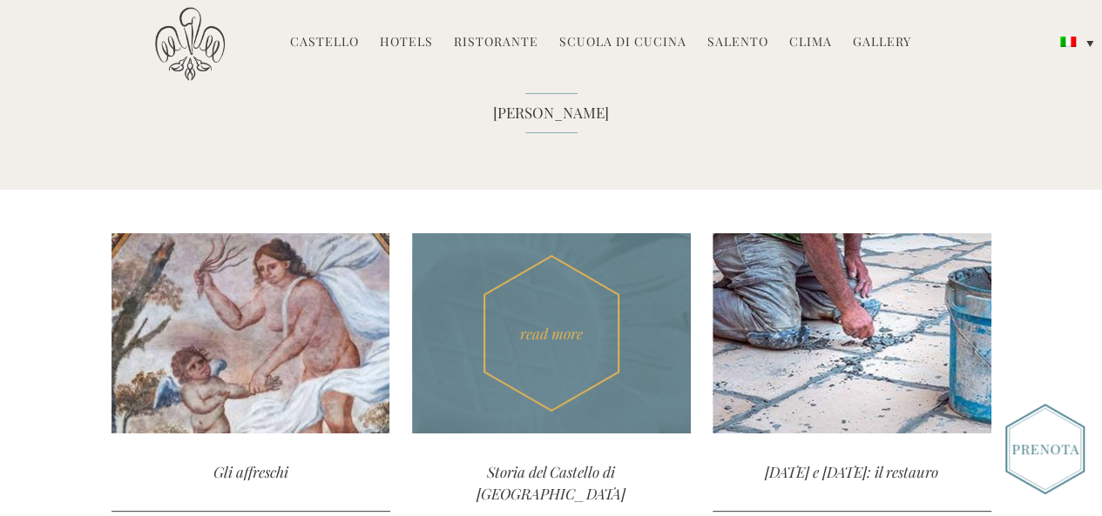
click at [529, 473] on div "Storia del Castello di Ugento" at bounding box center [551, 483] width 279 height 99
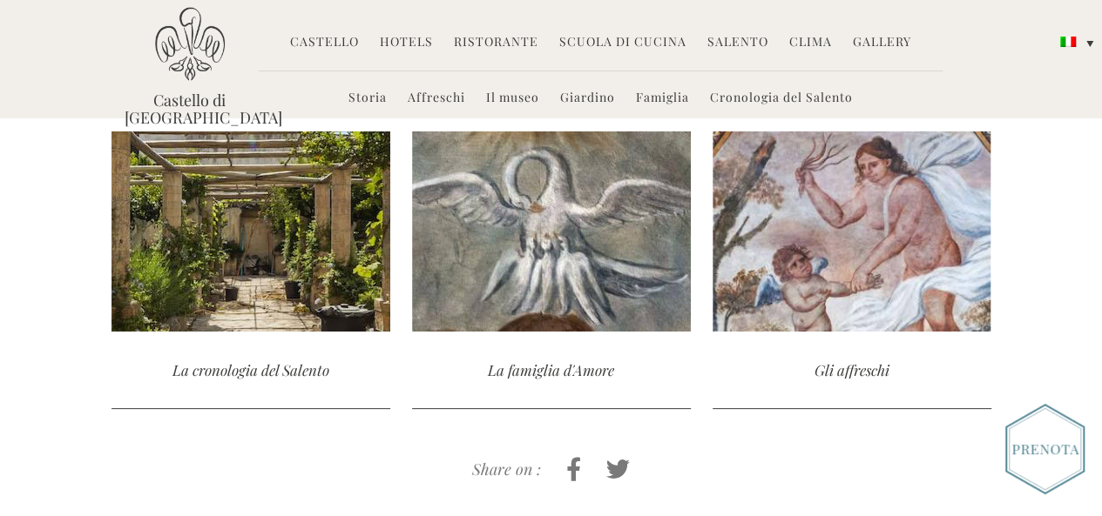
scroll to position [808, 0]
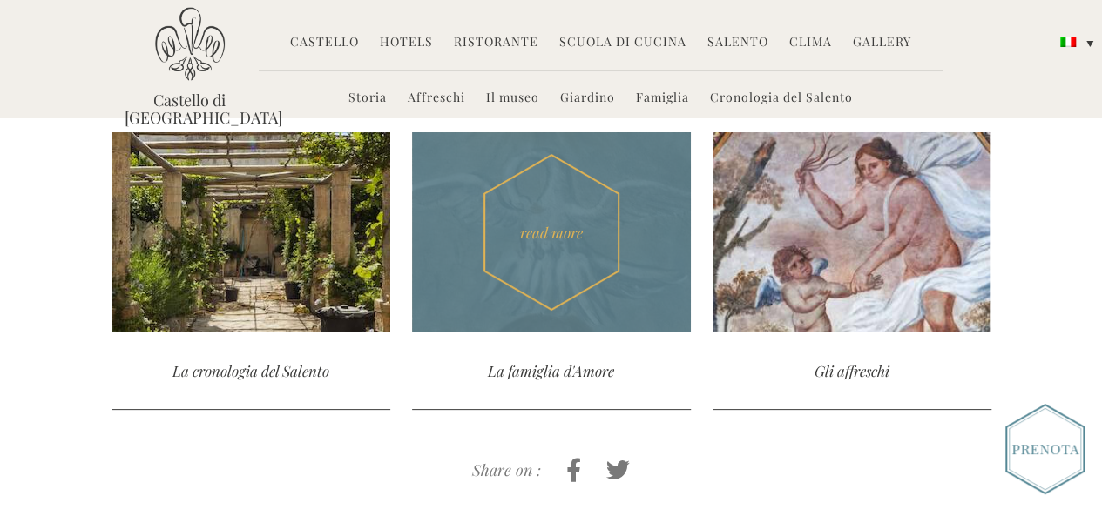
click at [568, 333] on div "La famiglia d'Amore" at bounding box center [551, 371] width 279 height 77
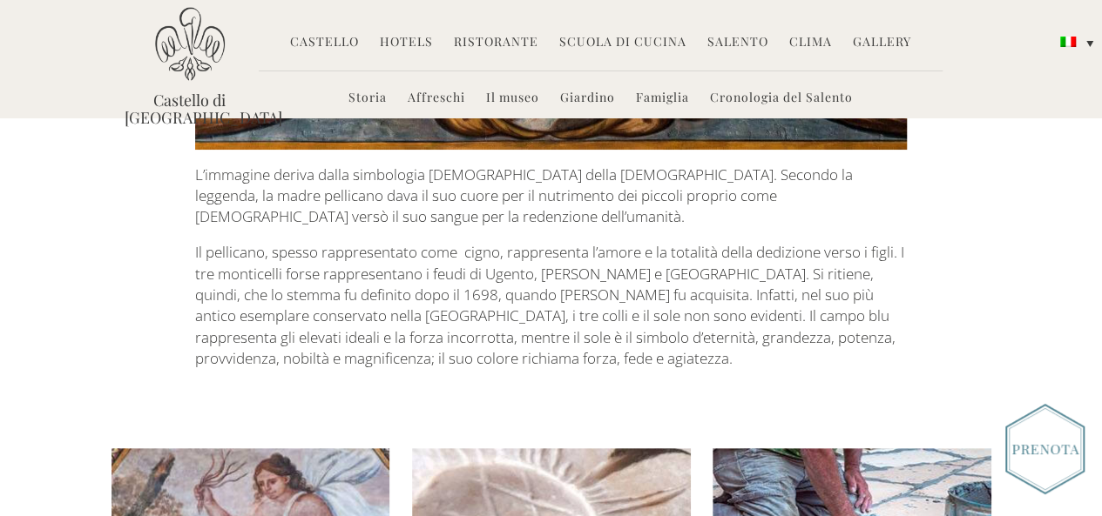
scroll to position [3795, 0]
